Goal: Navigation & Orientation: Find specific page/section

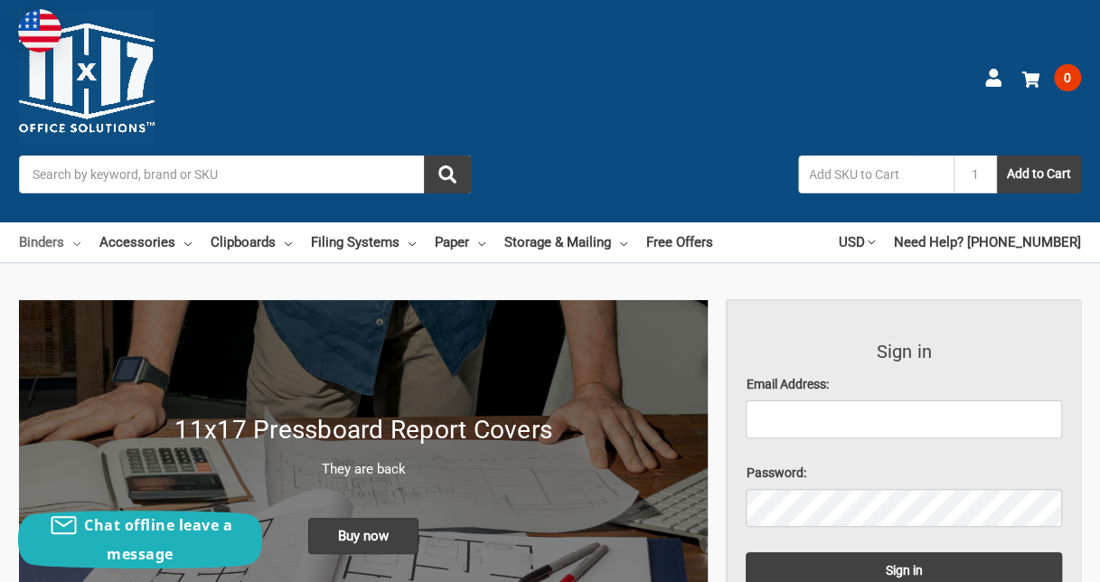
click at [78, 244] on use at bounding box center [76, 244] width 7 height 4
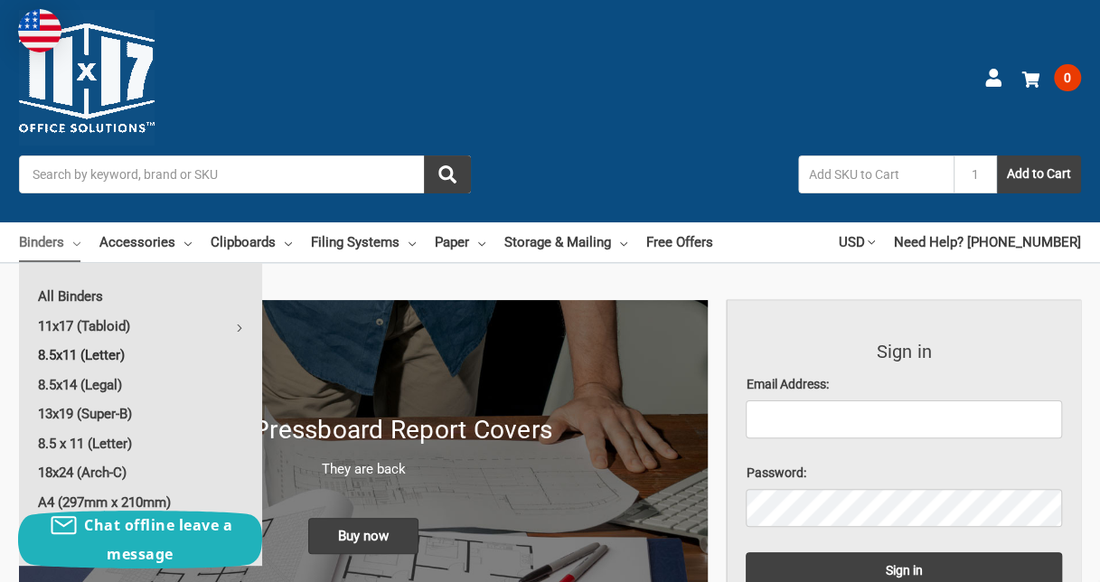
click at [98, 352] on link "8.5x11 (Letter)" at bounding box center [140, 355] width 243 height 29
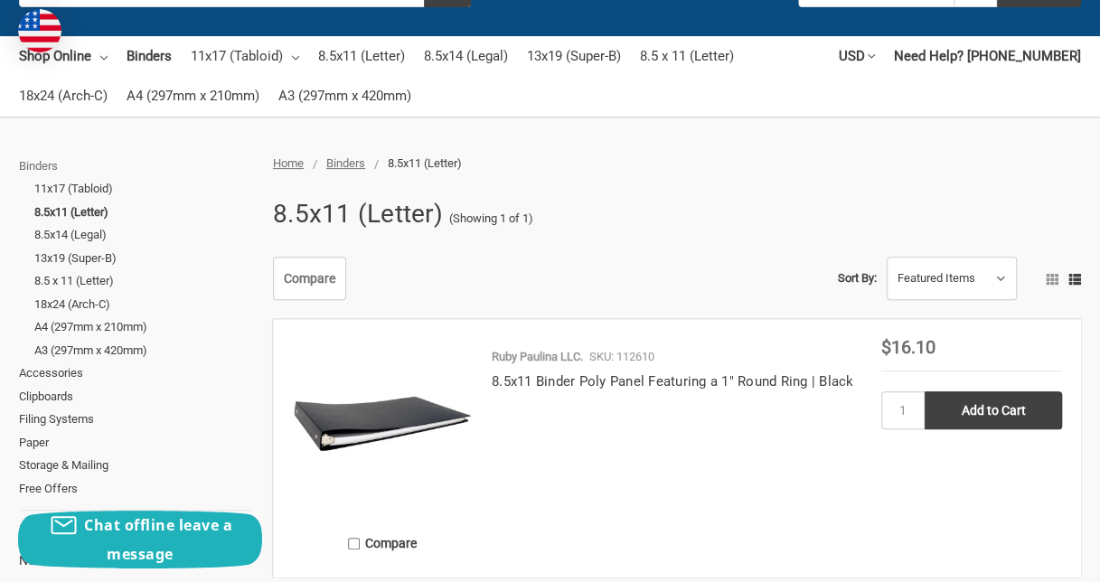
scroll to position [271, 0]
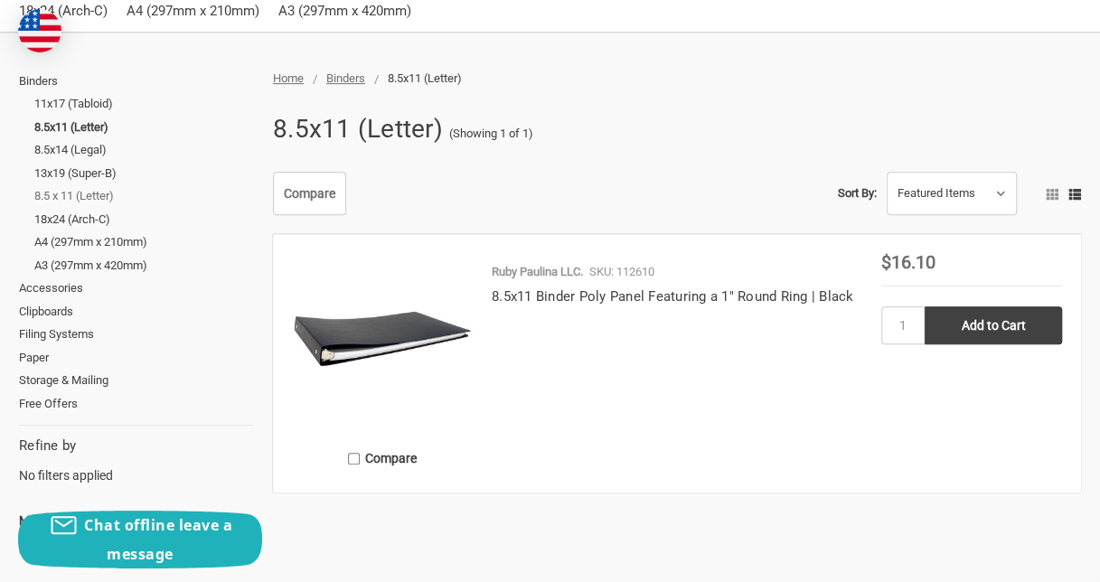
click at [99, 192] on link "8.5 x 11 (Letter)" at bounding box center [143, 195] width 219 height 23
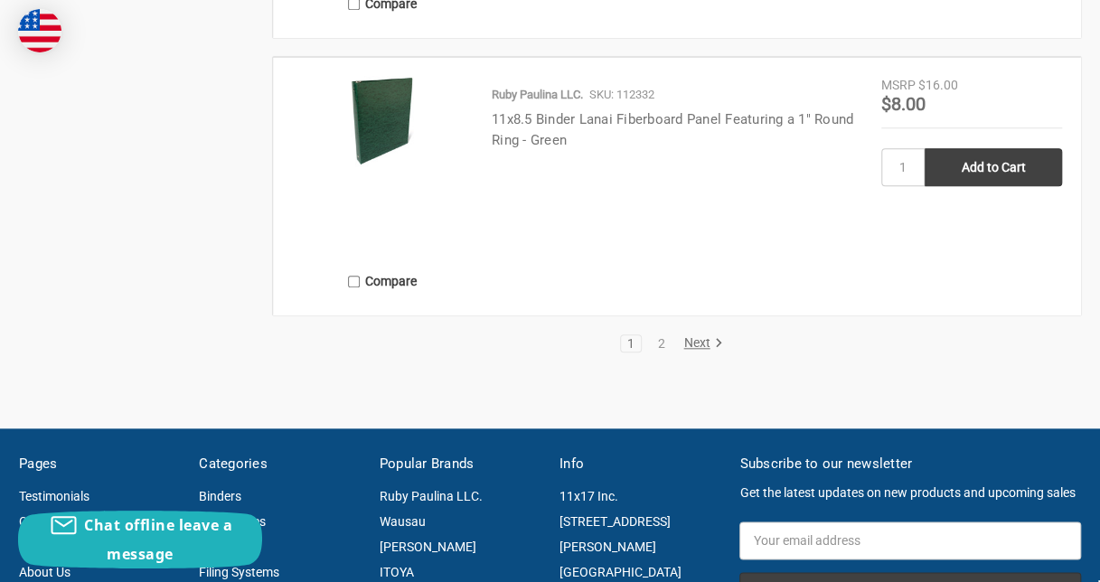
scroll to position [4067, 0]
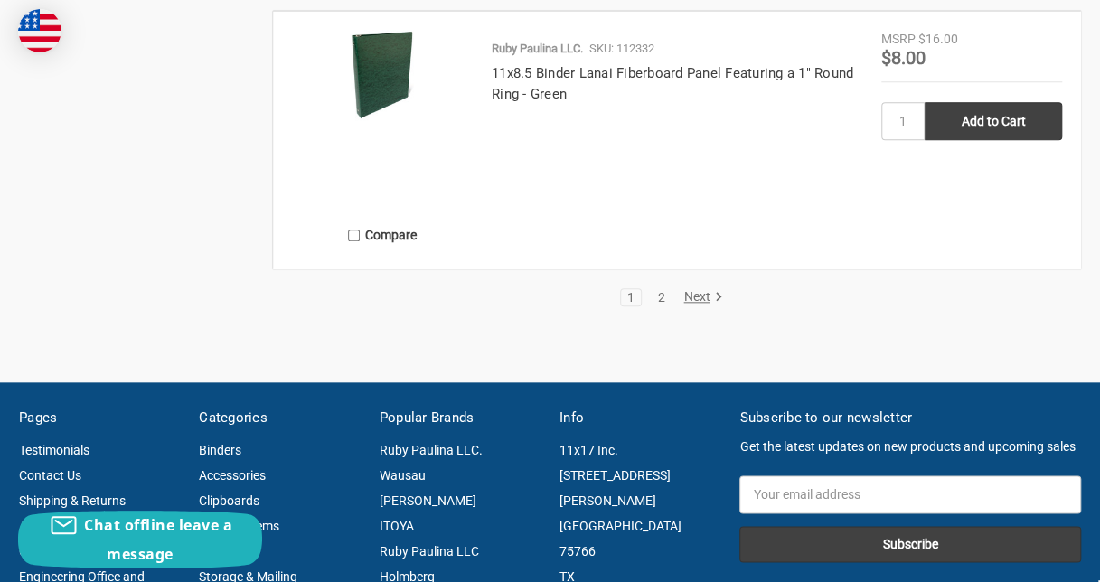
click at [663, 296] on link "2" at bounding box center [661, 297] width 20 height 13
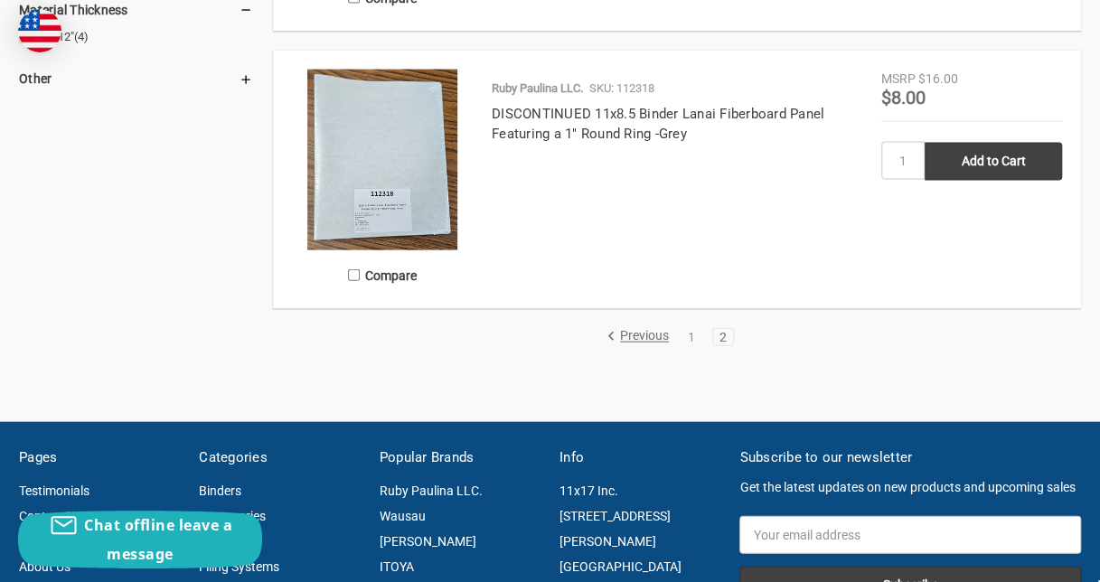
scroll to position [2078, 0]
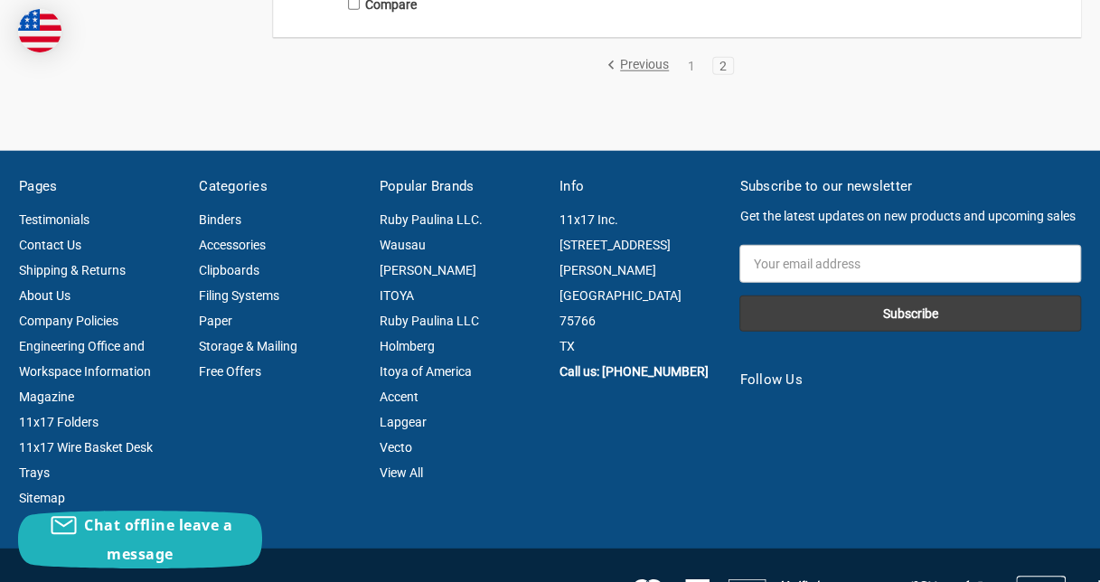
drag, startPoint x: 632, startPoint y: 60, endPoint x: 666, endPoint y: 88, distance: 44.3
click at [632, 60] on link "Previous" at bounding box center [640, 66] width 69 height 16
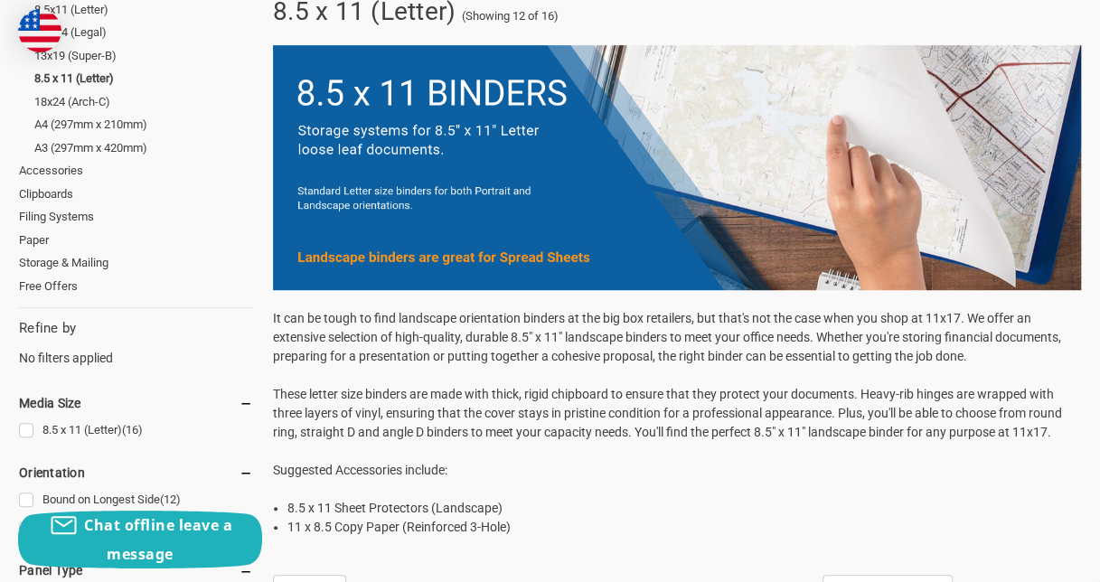
scroll to position [271, 0]
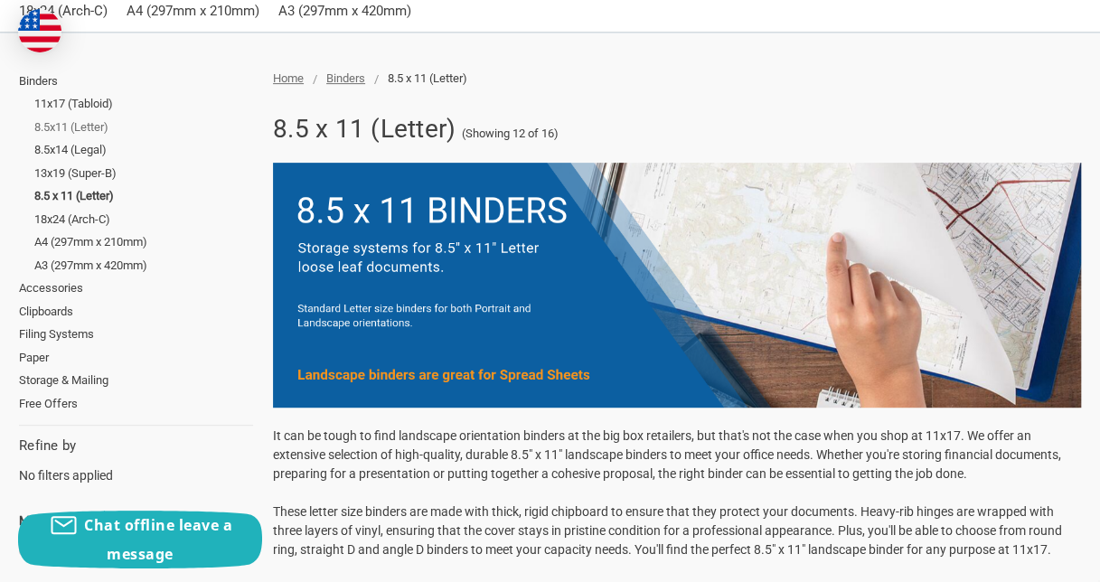
click at [74, 126] on link "8.5x11 (Letter)" at bounding box center [143, 127] width 219 height 23
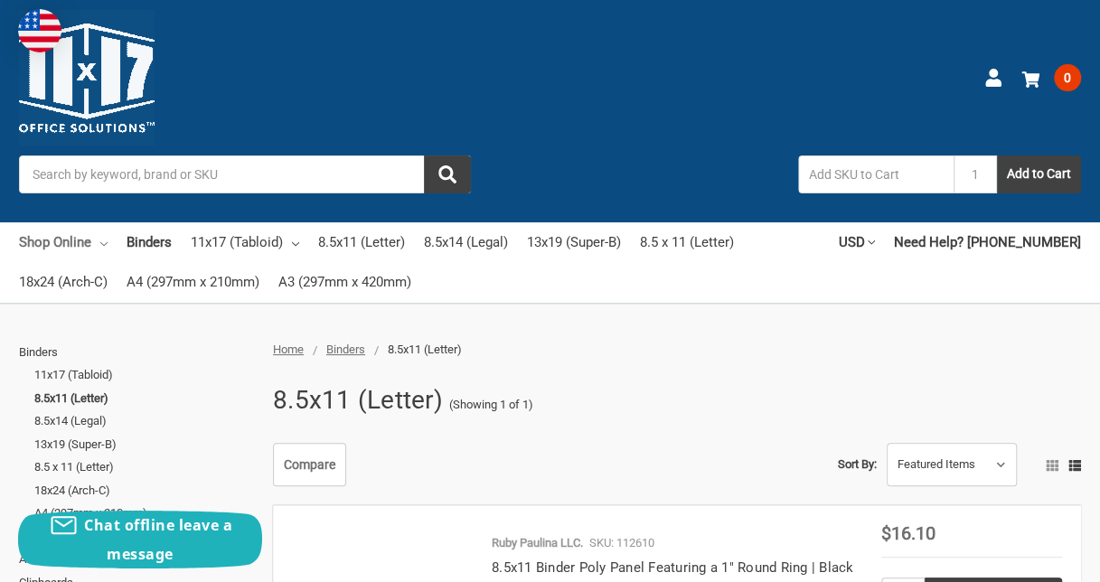
click at [101, 240] on icon at bounding box center [103, 243] width 7 height 7
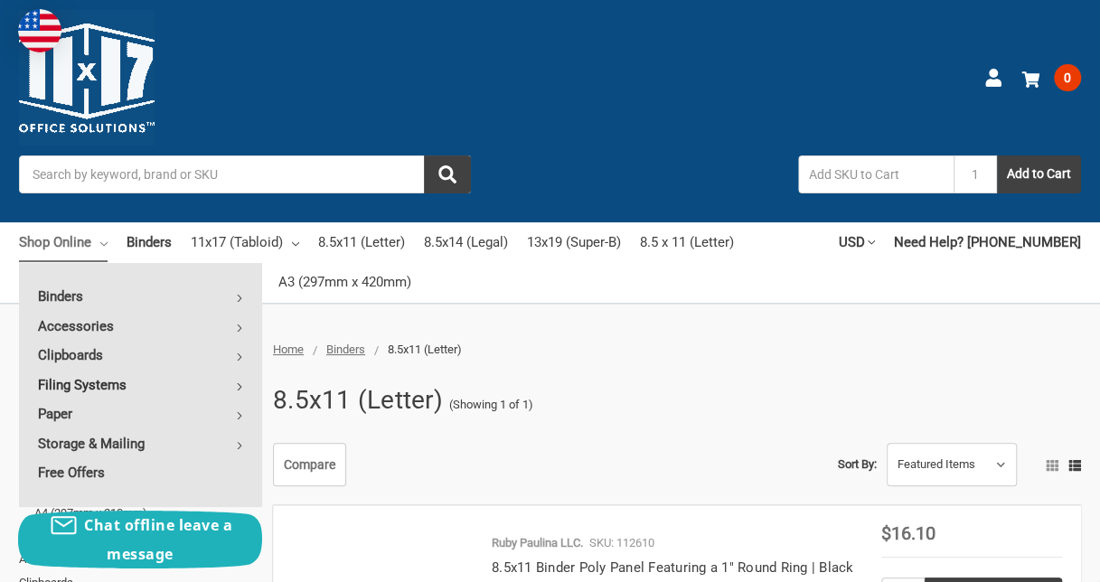
click at [242, 385] on icon at bounding box center [239, 386] width 7 height 7
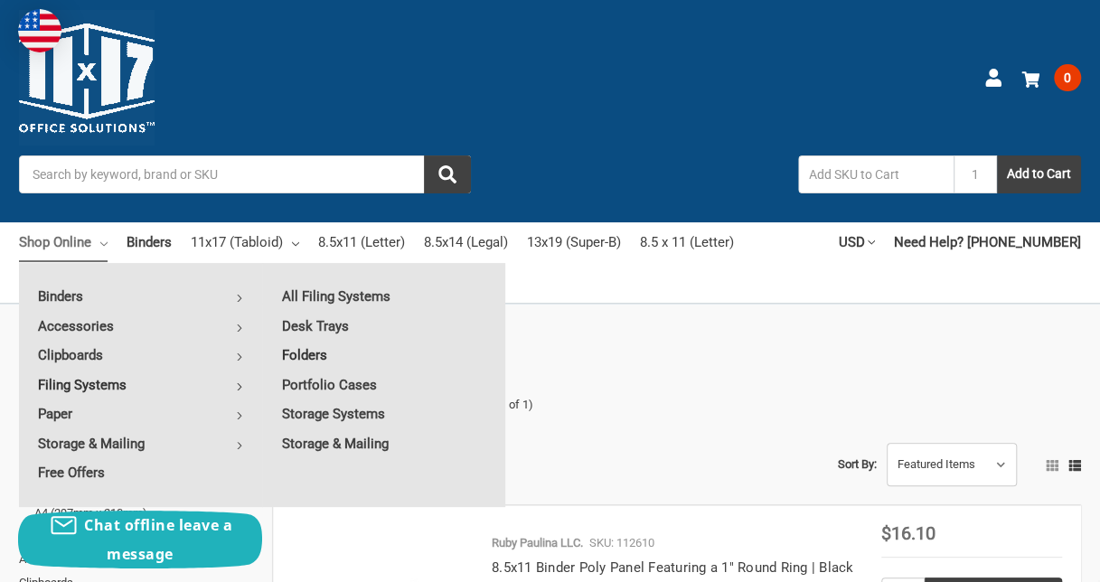
click at [305, 355] on link "Folders" at bounding box center [384, 355] width 242 height 29
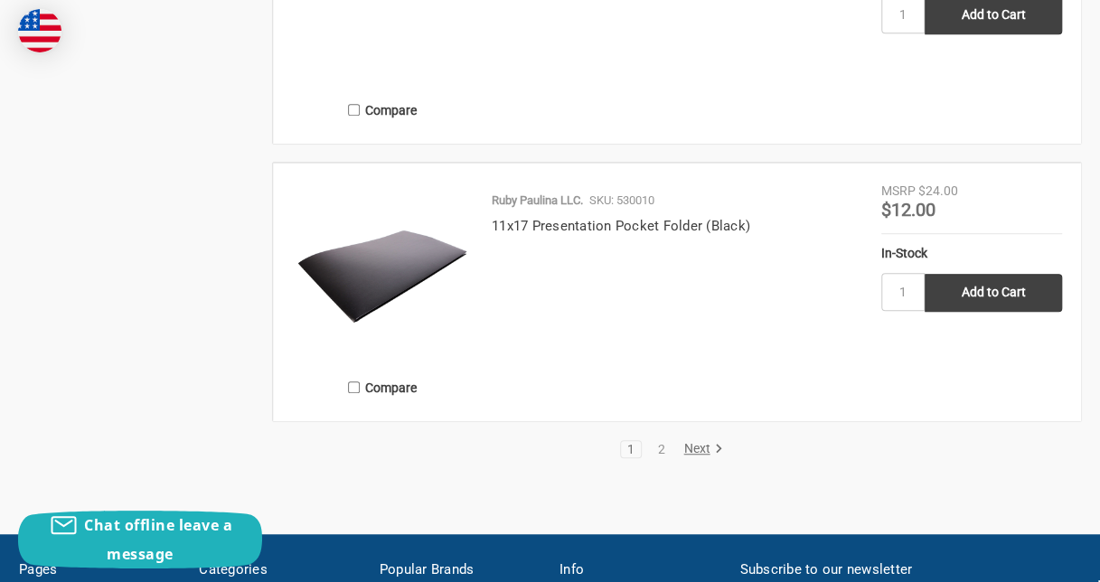
scroll to position [3705, 0]
click at [663, 443] on link "2" at bounding box center [661, 449] width 20 height 13
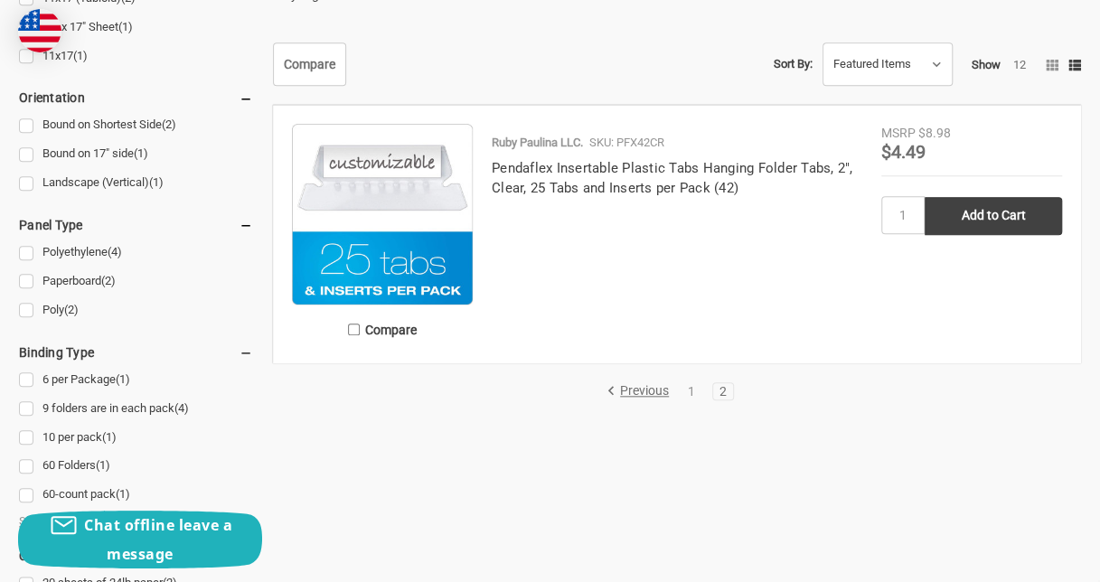
scroll to position [633, 0]
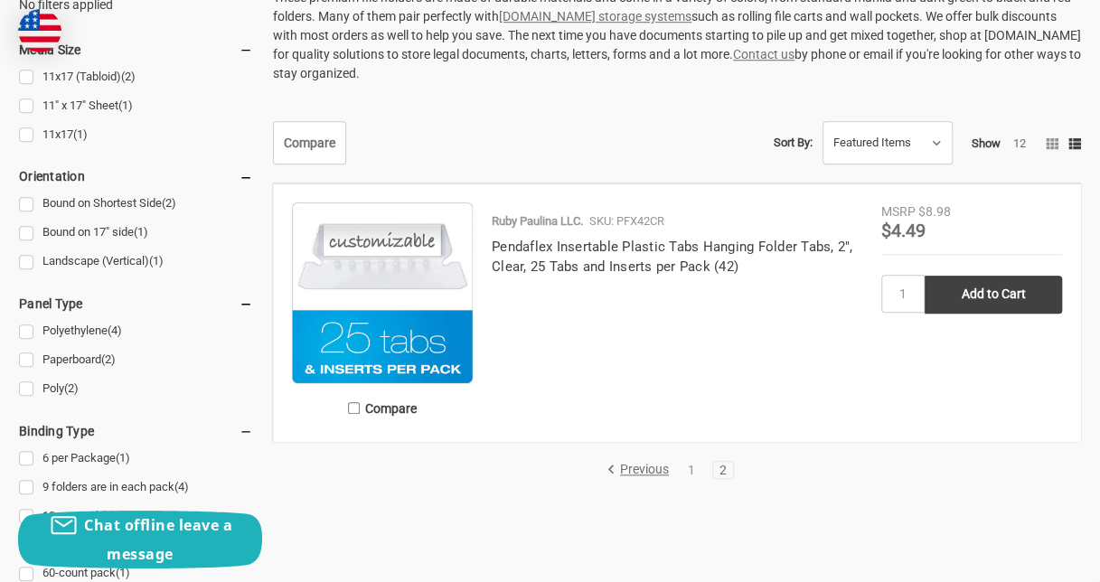
click at [624, 463] on link "Previous" at bounding box center [640, 470] width 69 height 16
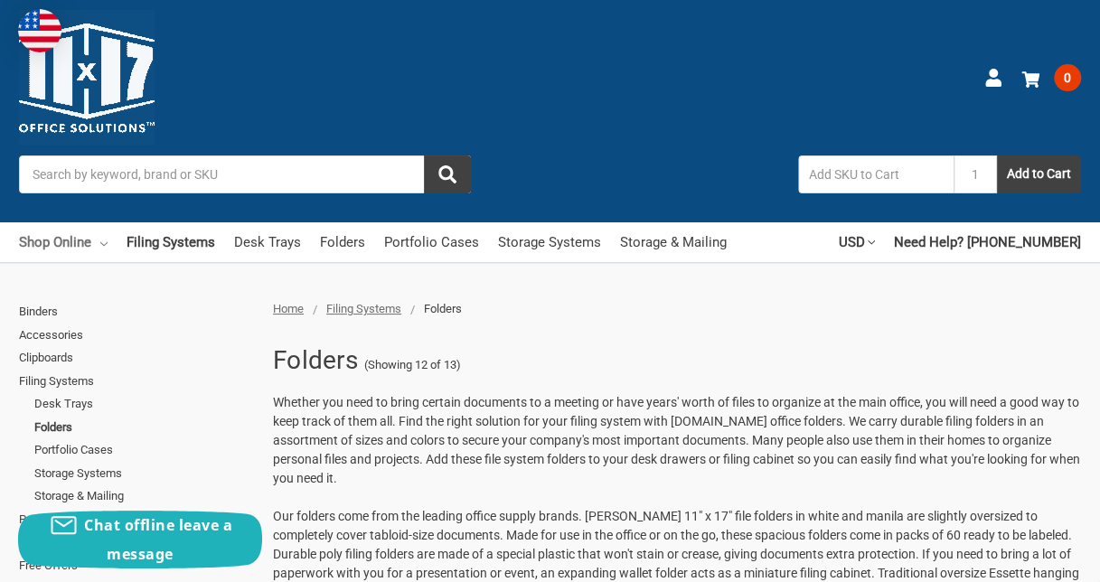
click at [88, 241] on link "Shop Online" at bounding box center [63, 242] width 89 height 40
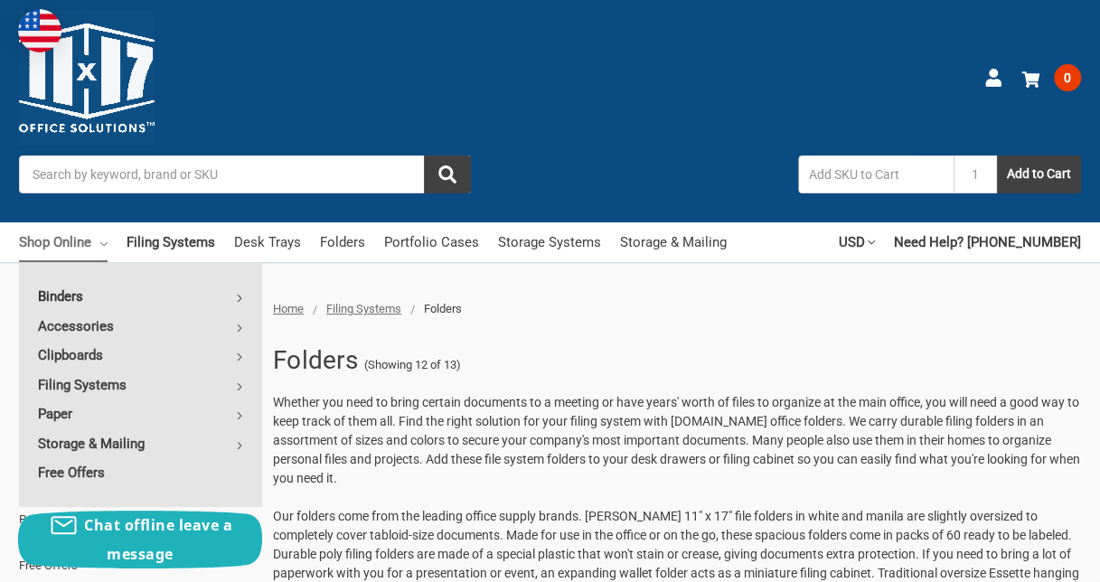
click at [241, 296] on icon at bounding box center [239, 298] width 7 height 7
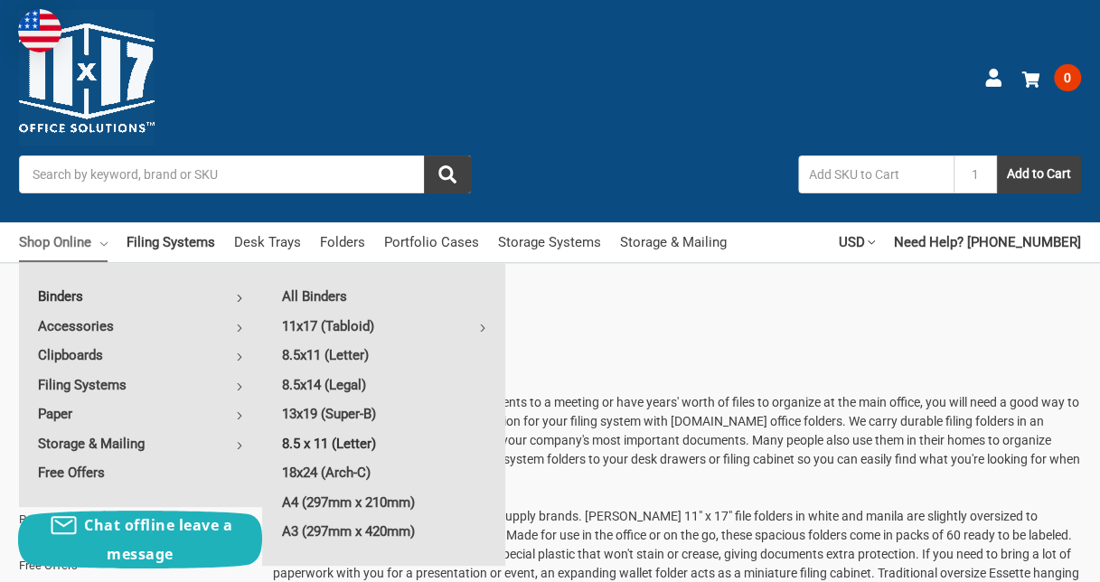
click at [368, 441] on link "8.5 x 11 (Letter)" at bounding box center [384, 443] width 242 height 29
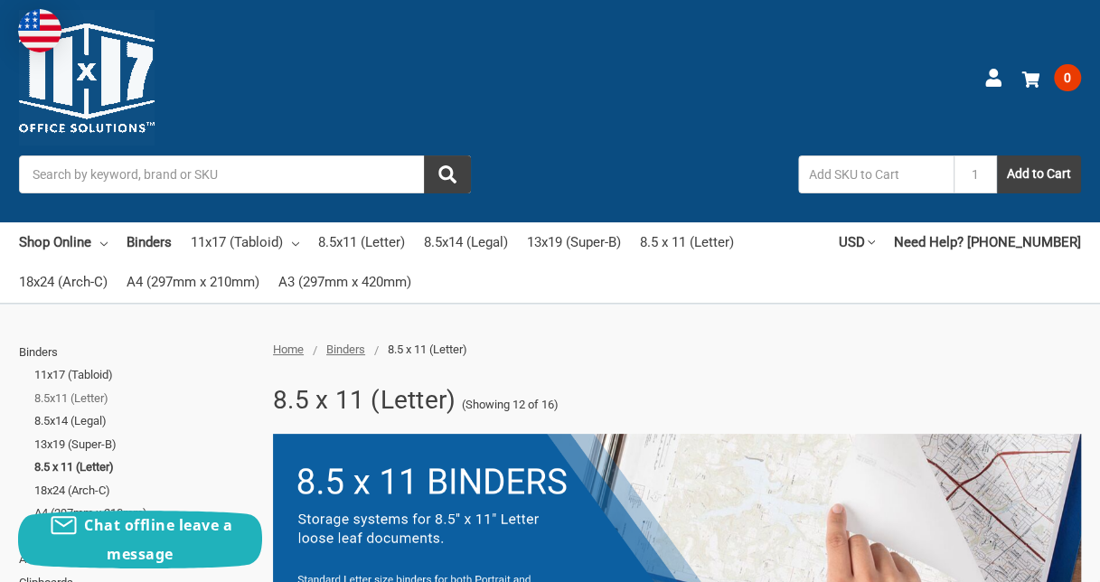
click at [78, 389] on link "8.5x11 (Letter)" at bounding box center [143, 398] width 219 height 23
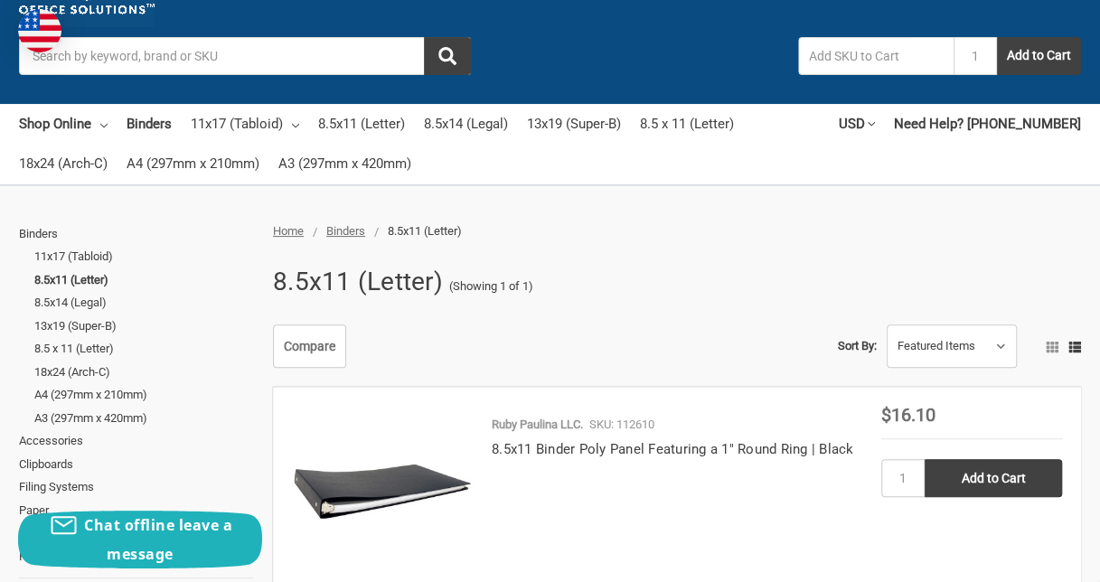
scroll to position [90, 0]
